Goal: Transaction & Acquisition: Purchase product/service

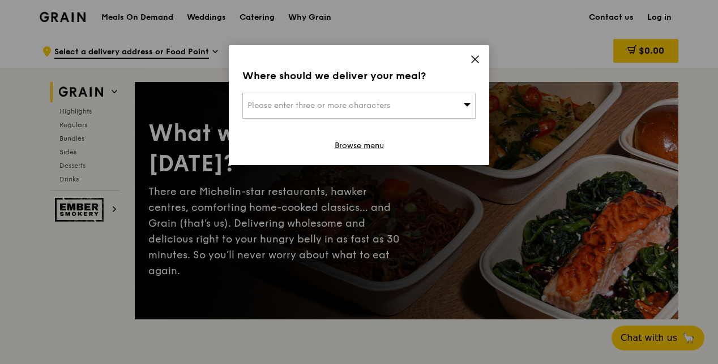
click at [477, 61] on icon at bounding box center [475, 59] width 10 height 10
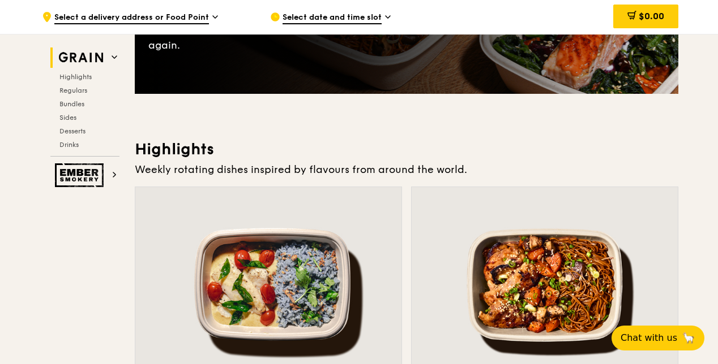
scroll to position [226, 0]
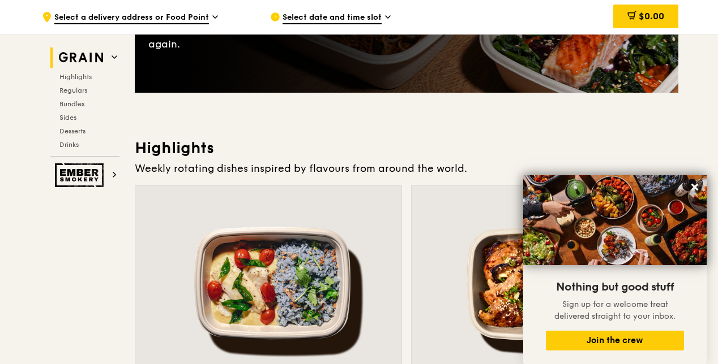
click at [695, 187] on icon at bounding box center [694, 187] width 7 height 7
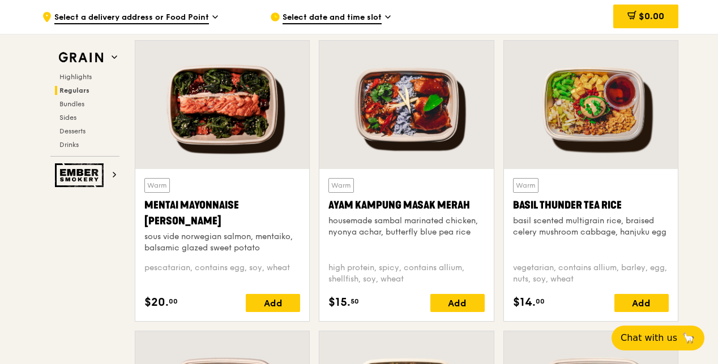
scroll to position [1019, 0]
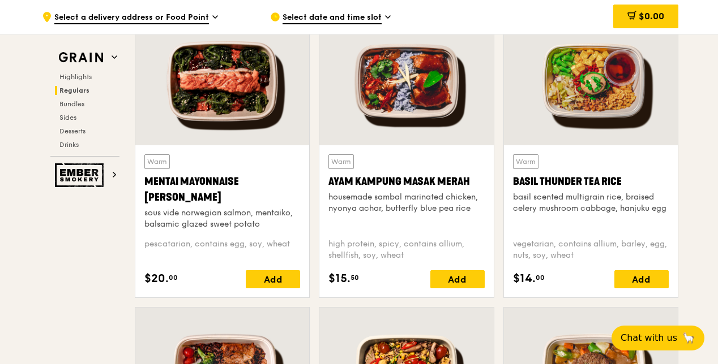
click at [563, 239] on div "vegetarian, contains allium, barley, egg, nuts, soy, wheat" at bounding box center [591, 250] width 156 height 23
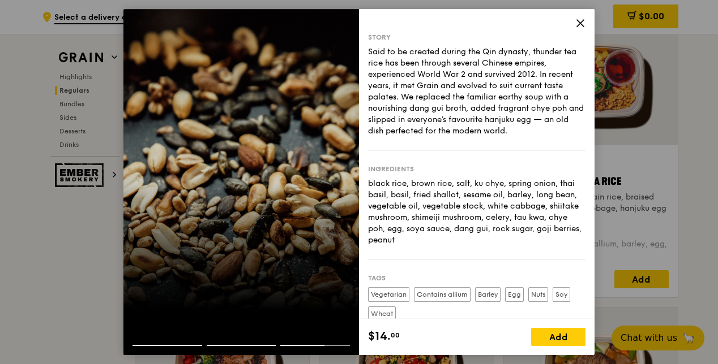
click at [577, 20] on icon at bounding box center [580, 23] width 7 height 7
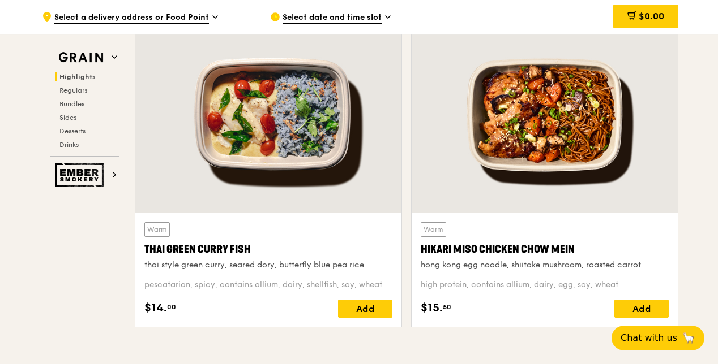
scroll to position [396, 0]
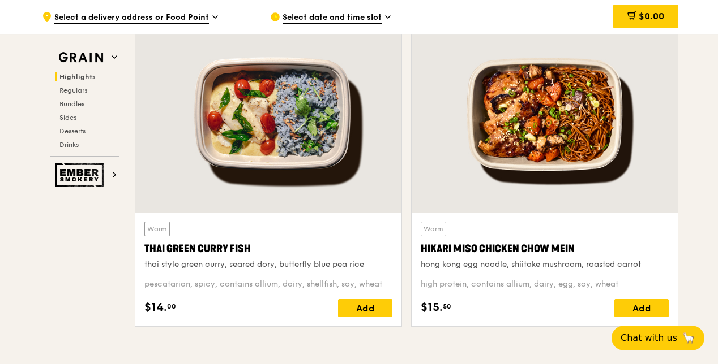
click at [594, 163] on div at bounding box center [544, 114] width 266 height 196
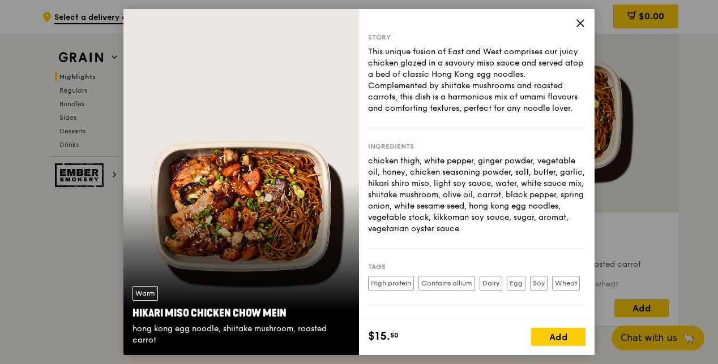
click at [309, 300] on div "Warm Hikari Miso Chicken Chow Mein hong kong egg noodle, shiitake mushroom, roa…" at bounding box center [240, 316] width 235 height 78
click at [580, 18] on icon at bounding box center [580, 23] width 10 height 10
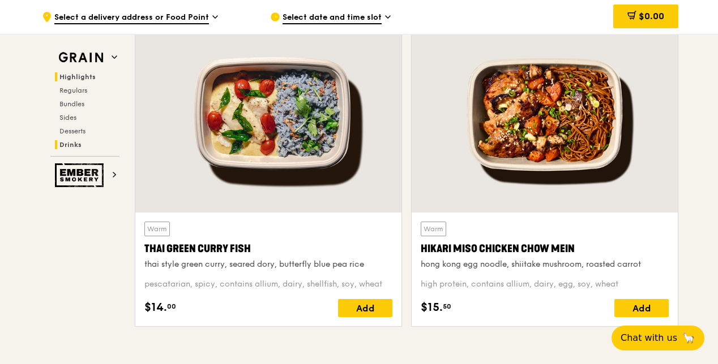
click at [76, 146] on span "Drinks" at bounding box center [70, 145] width 22 height 8
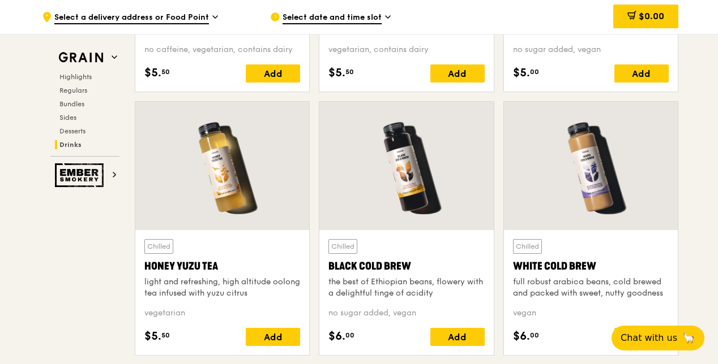
scroll to position [4179, 0]
